Goal: Task Accomplishment & Management: Complete application form

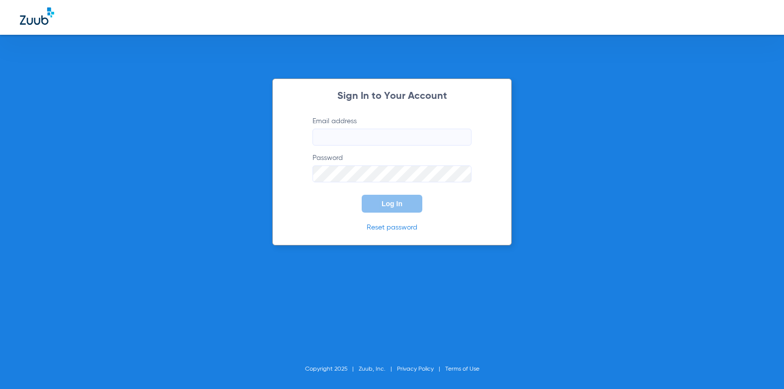
type input "[EMAIL_ADDRESS][DOMAIN_NAME]"
click at [381, 200] on button "Log In" at bounding box center [392, 204] width 61 height 18
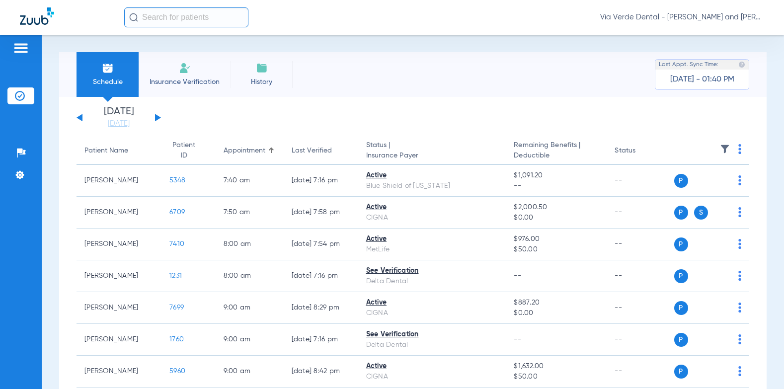
click at [190, 87] on li "Insurance Verification" at bounding box center [185, 74] width 92 height 45
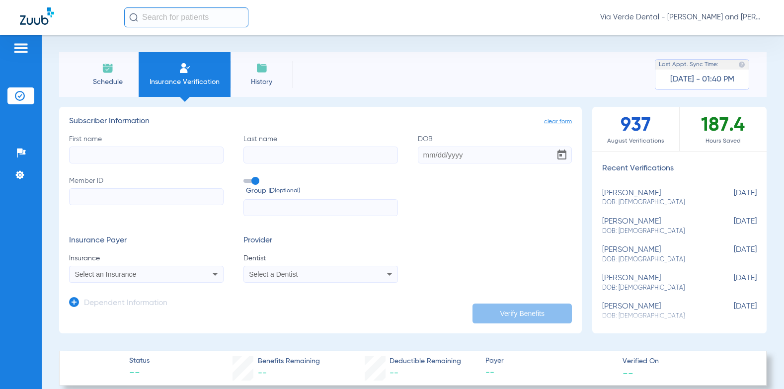
click at [95, 161] on input "First name" at bounding box center [146, 155] width 155 height 17
type input "CHRSITIA"
type input "FOREST"
type input "[DATE]"
click at [89, 201] on input "Member ID" at bounding box center [146, 196] width 155 height 17
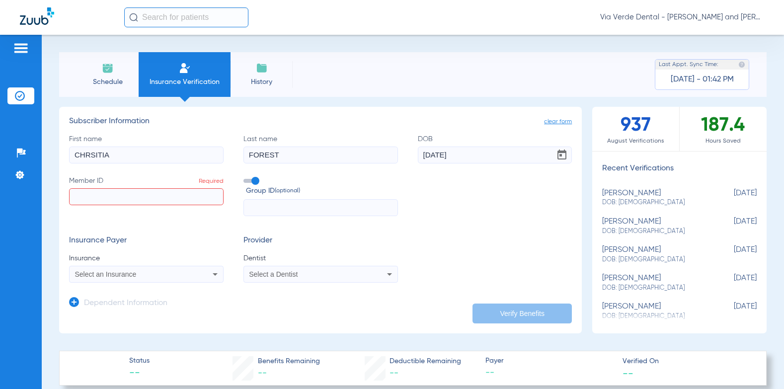
click at [115, 197] on input "Member ID Required" at bounding box center [146, 196] width 155 height 17
click at [113, 198] on input "Member ID Required" at bounding box center [146, 196] width 155 height 17
paste input "813768983"
type input "813768983"
click at [324, 210] on input "text" at bounding box center [321, 207] width 155 height 17
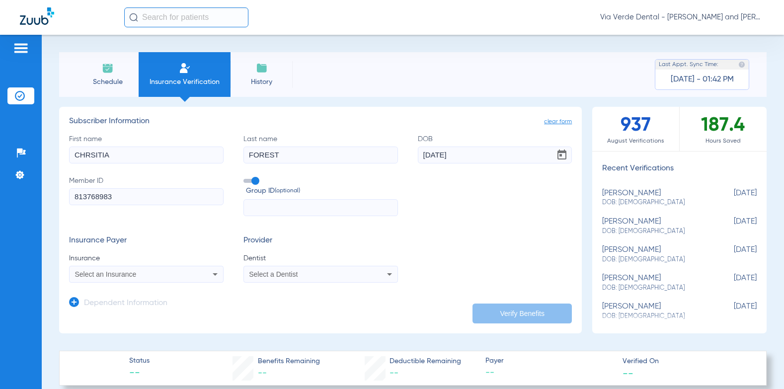
click at [179, 270] on div "Select an Insurance" at bounding box center [147, 274] width 154 height 12
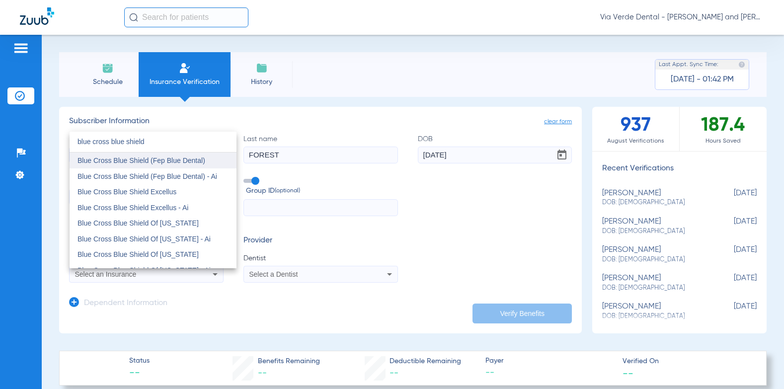
type input "blue cross blue shield"
click at [194, 157] on span "Blue Cross Blue Shield (Fep Blue Dental)" at bounding box center [142, 161] width 128 height 8
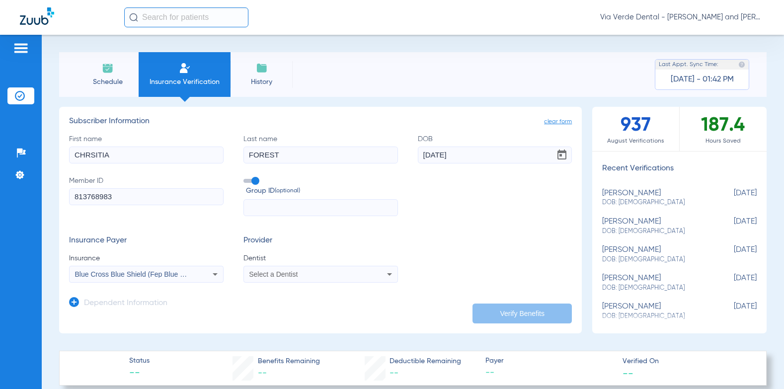
click at [278, 272] on span "Select a Dentist" at bounding box center [273, 274] width 49 height 8
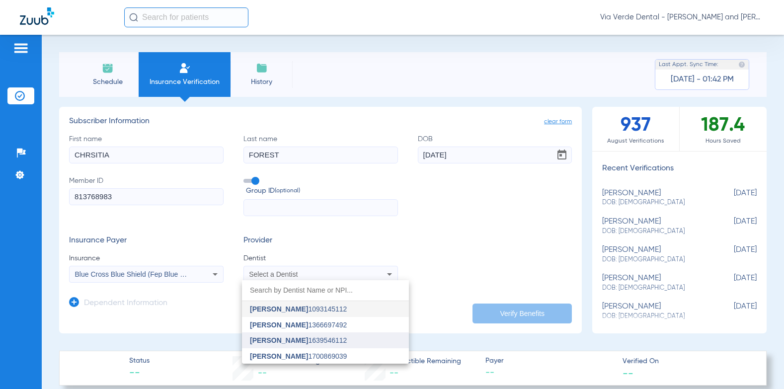
drag, startPoint x: 278, startPoint y: 332, endPoint x: 280, endPoint y: 341, distance: 9.3
click at [280, 341] on div "[PERSON_NAME] 1093145112 [PERSON_NAME] 1366697492 [PERSON_NAME] 1639546112 [PER…" at bounding box center [325, 322] width 167 height 84
click at [280, 341] on span "[PERSON_NAME]" at bounding box center [279, 341] width 58 height 8
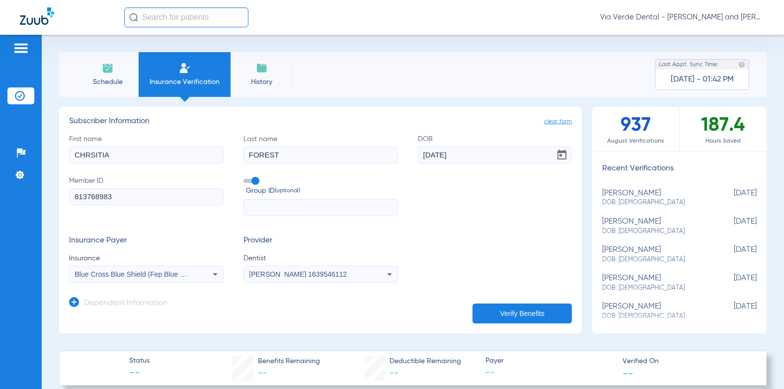
click at [455, 224] on form "First name CHRSITIA Last name FOREST DOB [DEMOGRAPHIC_DATA] Member ID 813768983…" at bounding box center [320, 208] width 503 height 149
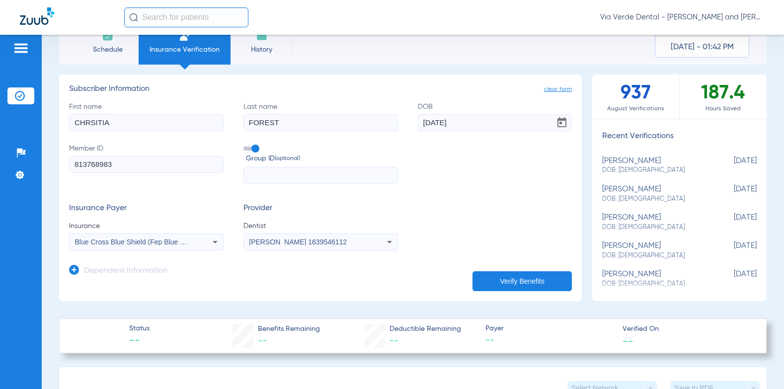
scroll to position [50, 0]
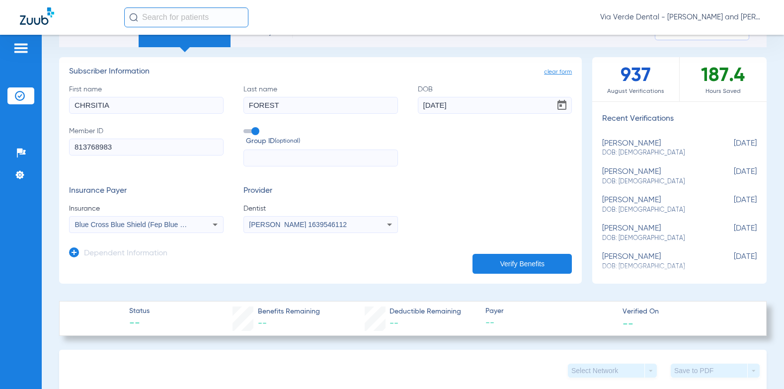
click at [482, 258] on button "Verify Benefits" at bounding box center [522, 264] width 99 height 20
